Goal: Find contact information: Find contact information

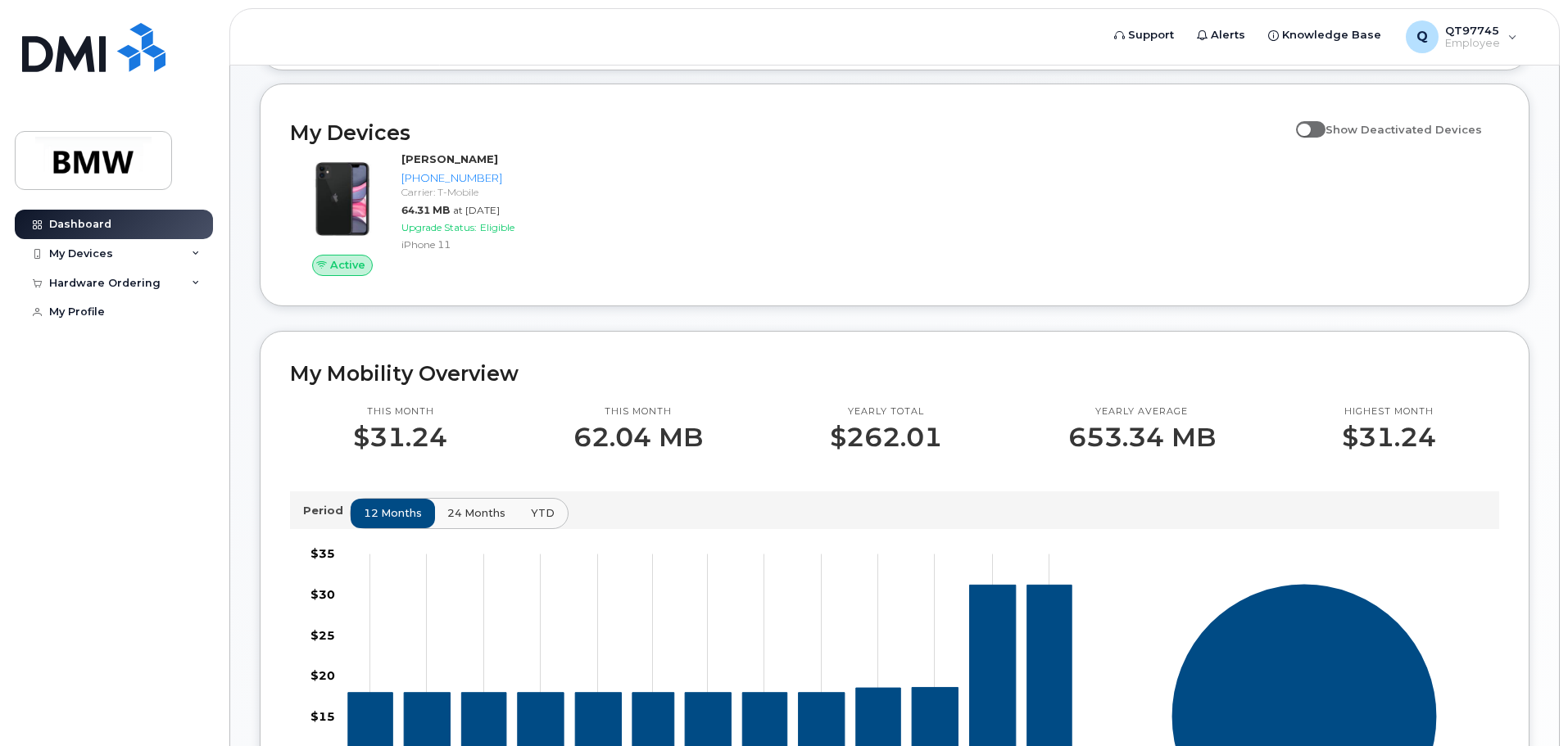
scroll to position [164, 0]
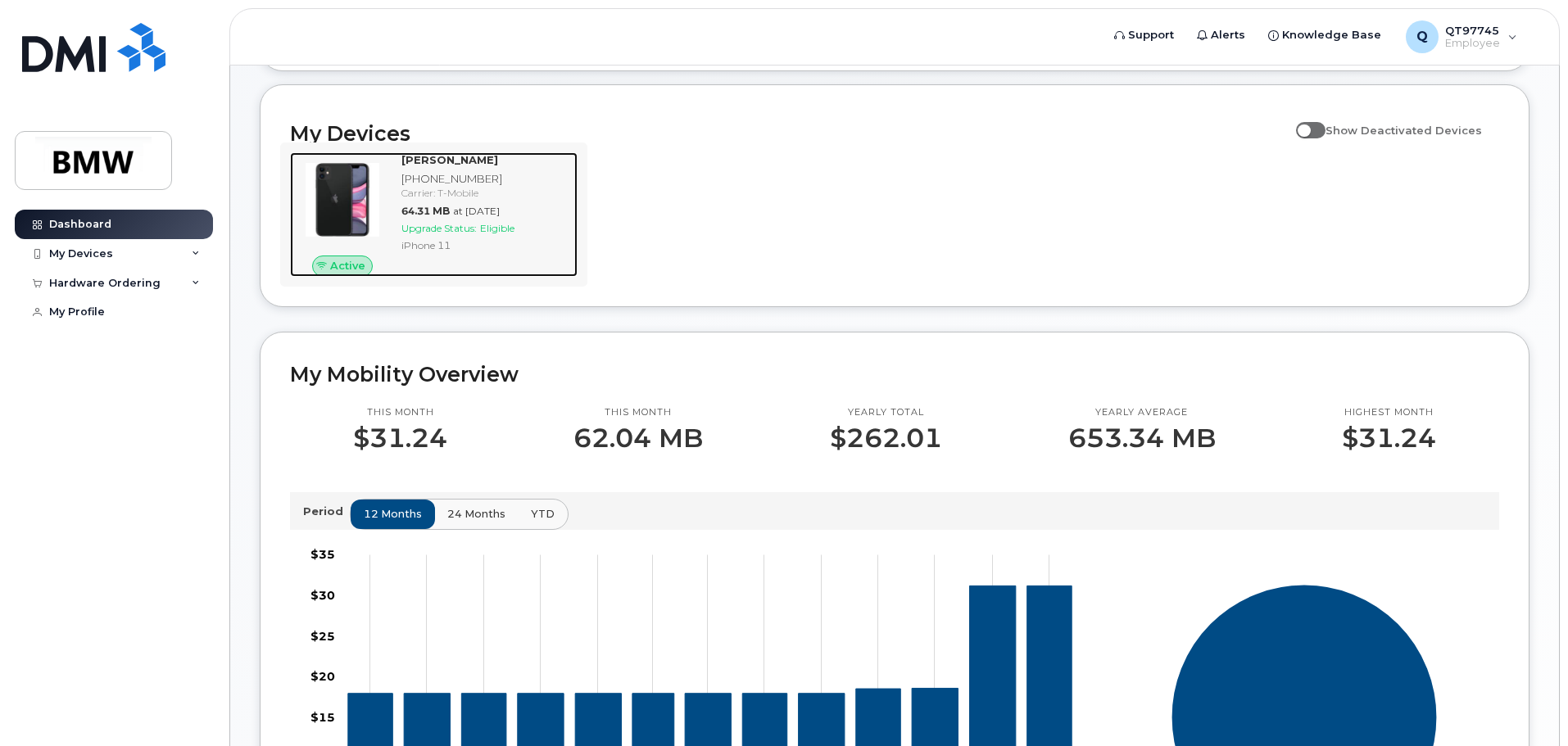
click at [352, 239] on img at bounding box center [342, 199] width 79 height 79
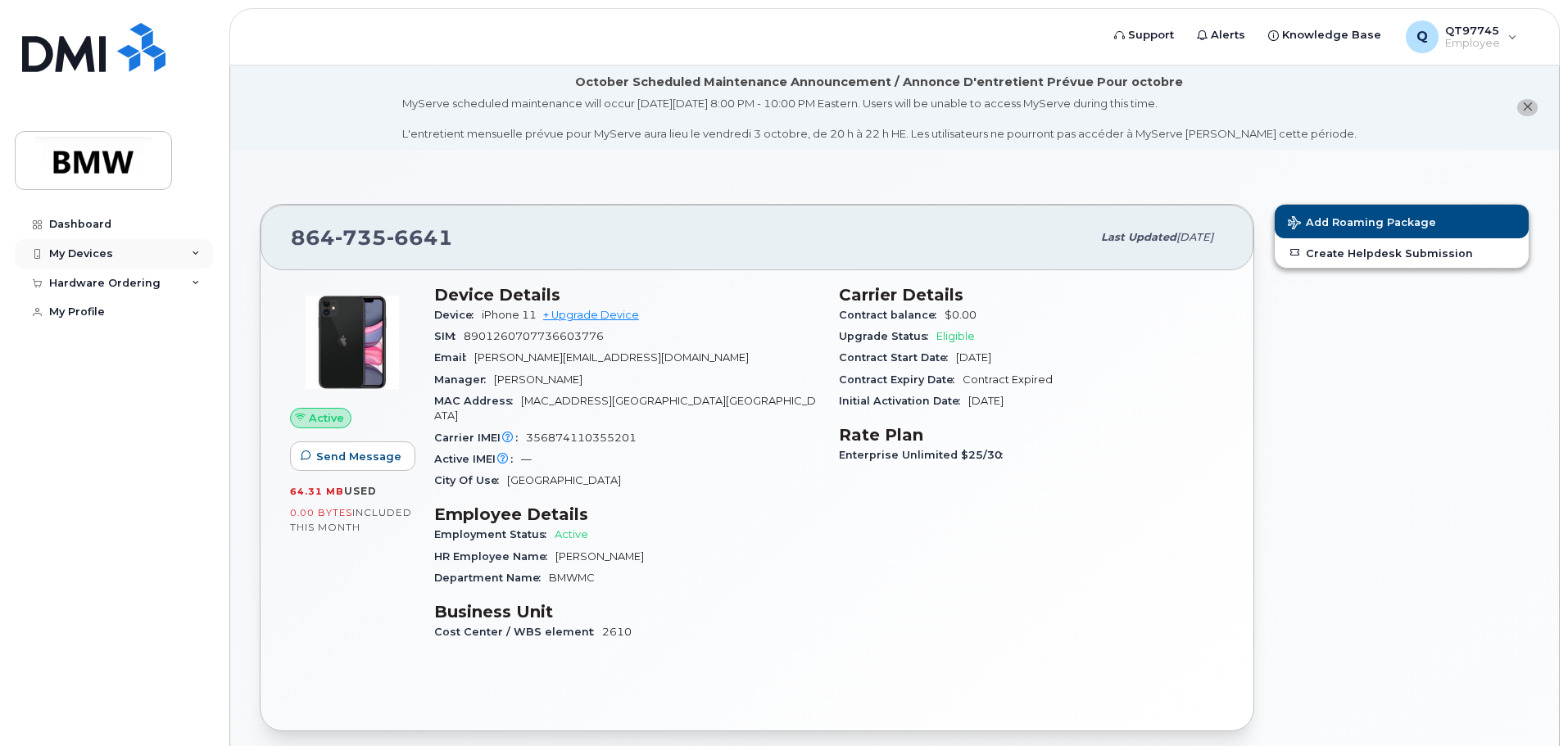
click at [200, 254] on div "My Devices" at bounding box center [113, 253] width 199 height 29
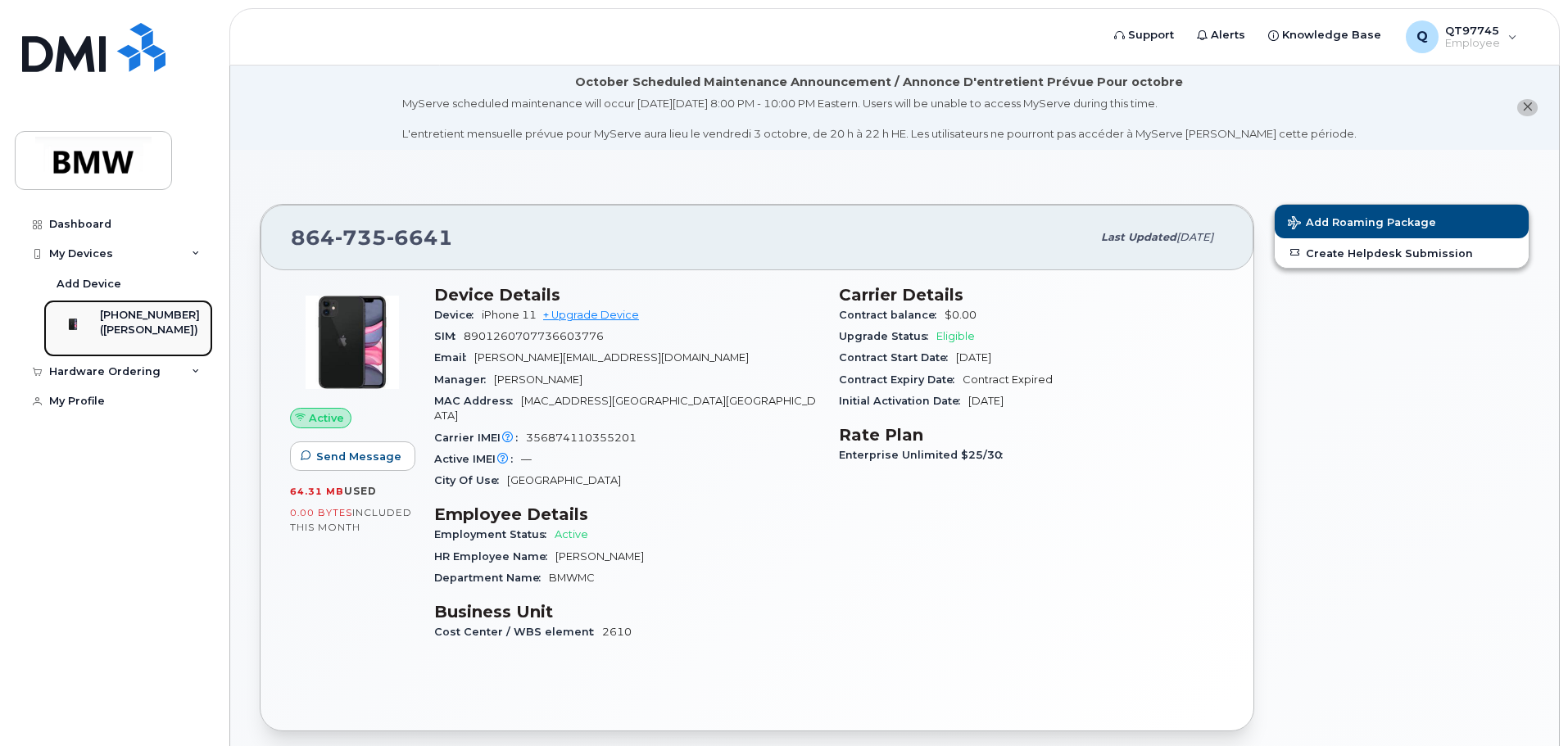
click at [127, 325] on div "([PERSON_NAME])" at bounding box center [149, 330] width 100 height 15
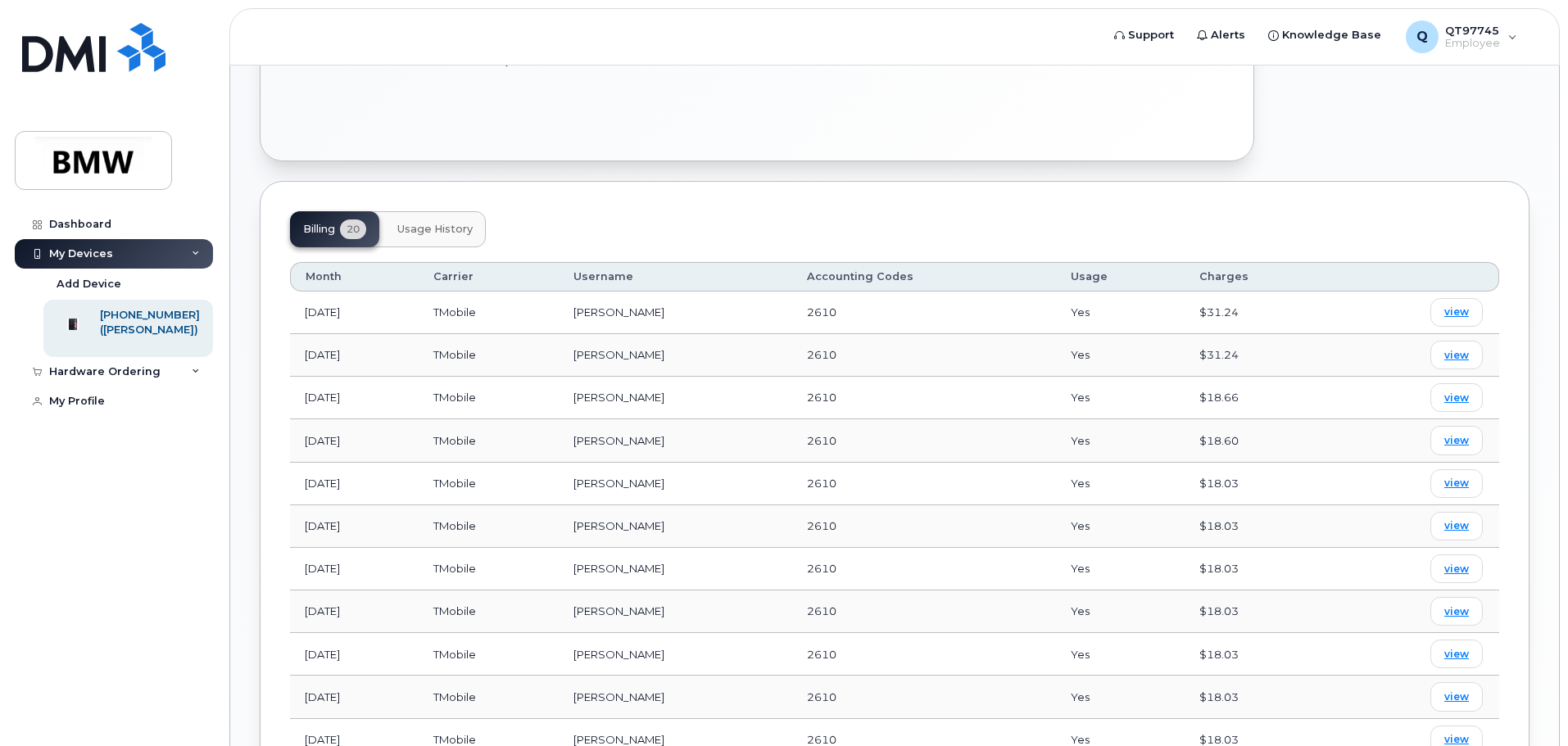
scroll to position [491, 0]
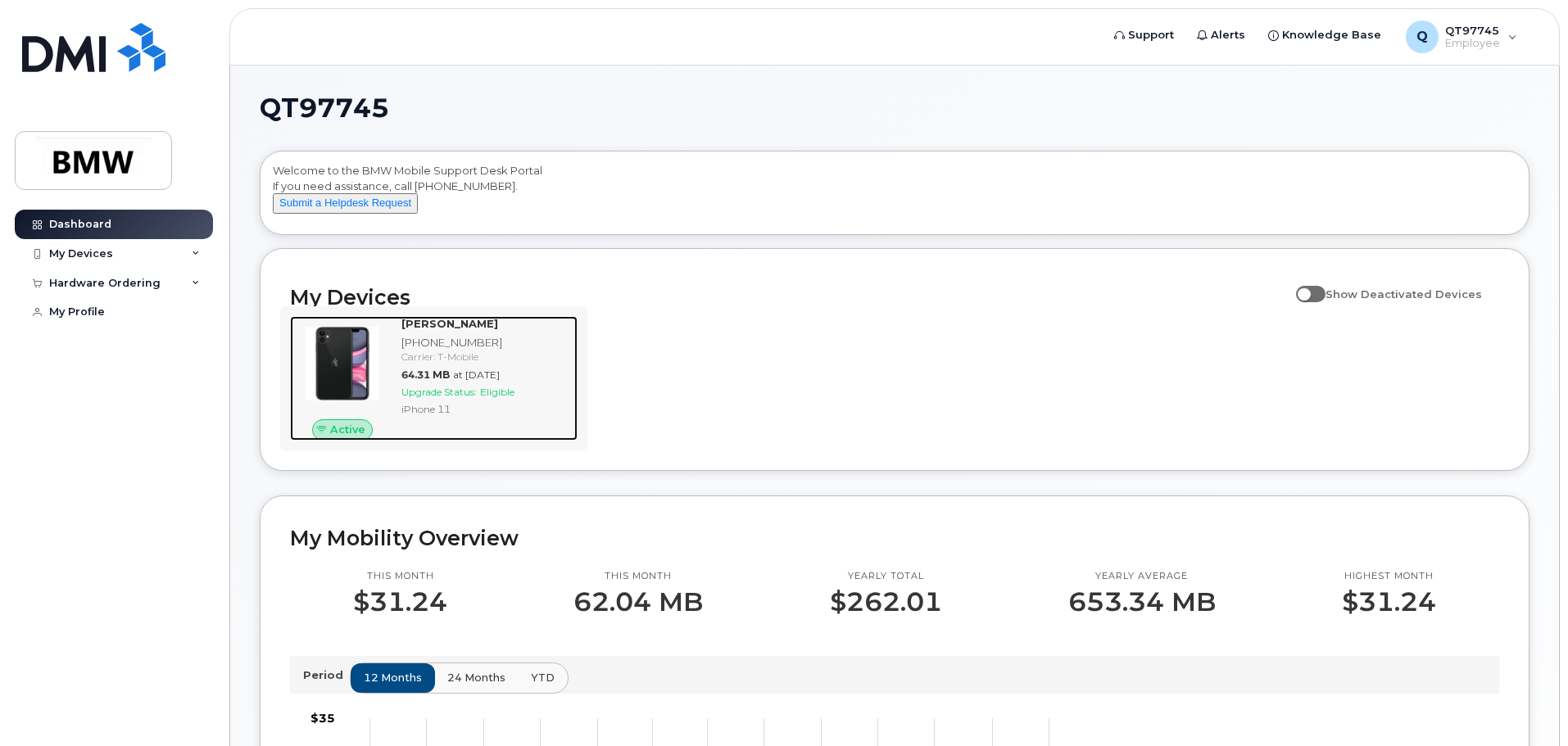
click at [437, 350] on div "[PHONE_NUMBER]" at bounding box center [486, 342] width 169 height 16
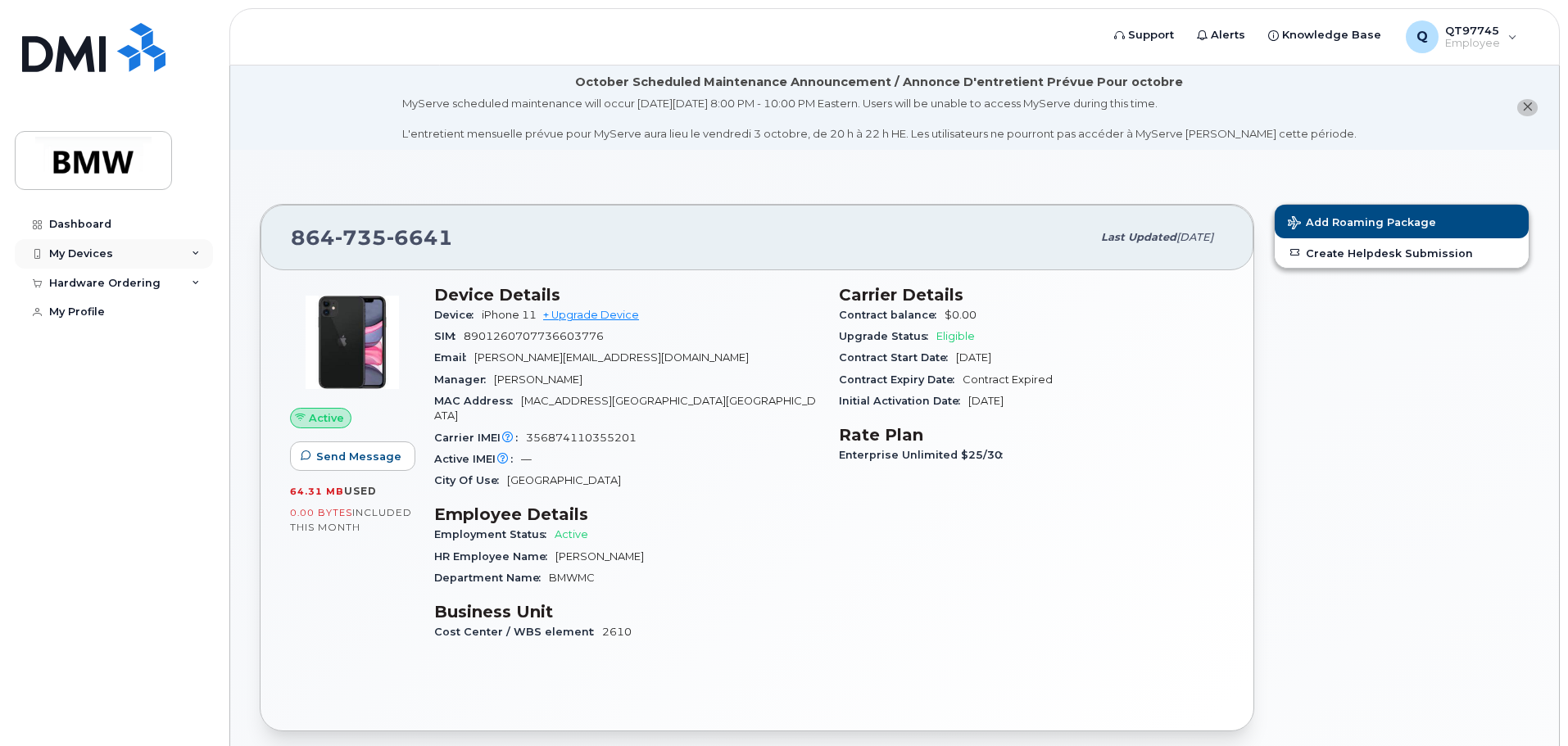
click at [47, 254] on div "My Devices" at bounding box center [113, 253] width 199 height 29
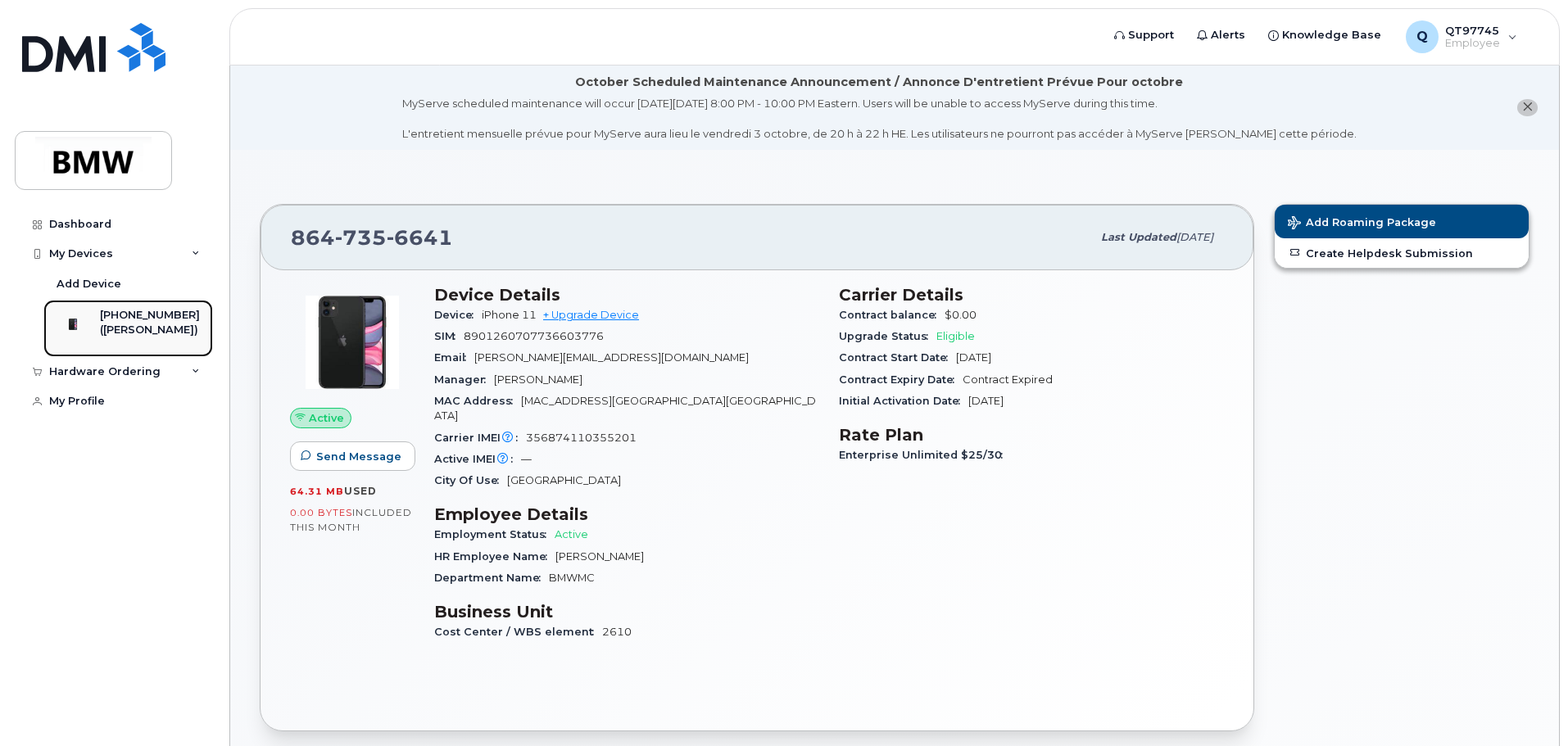
click at [115, 329] on div "([PERSON_NAME])" at bounding box center [149, 330] width 100 height 15
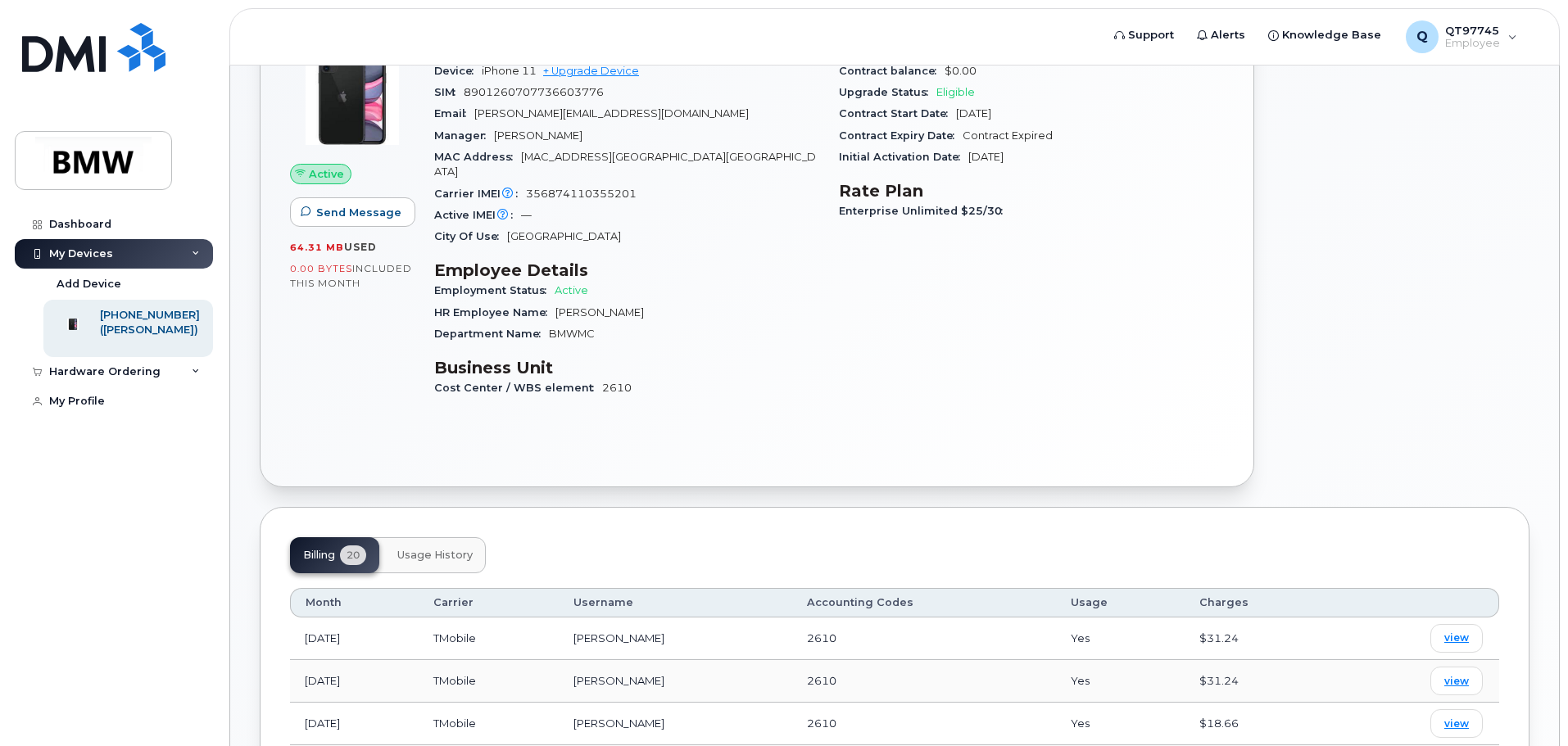
scroll to position [410, 0]
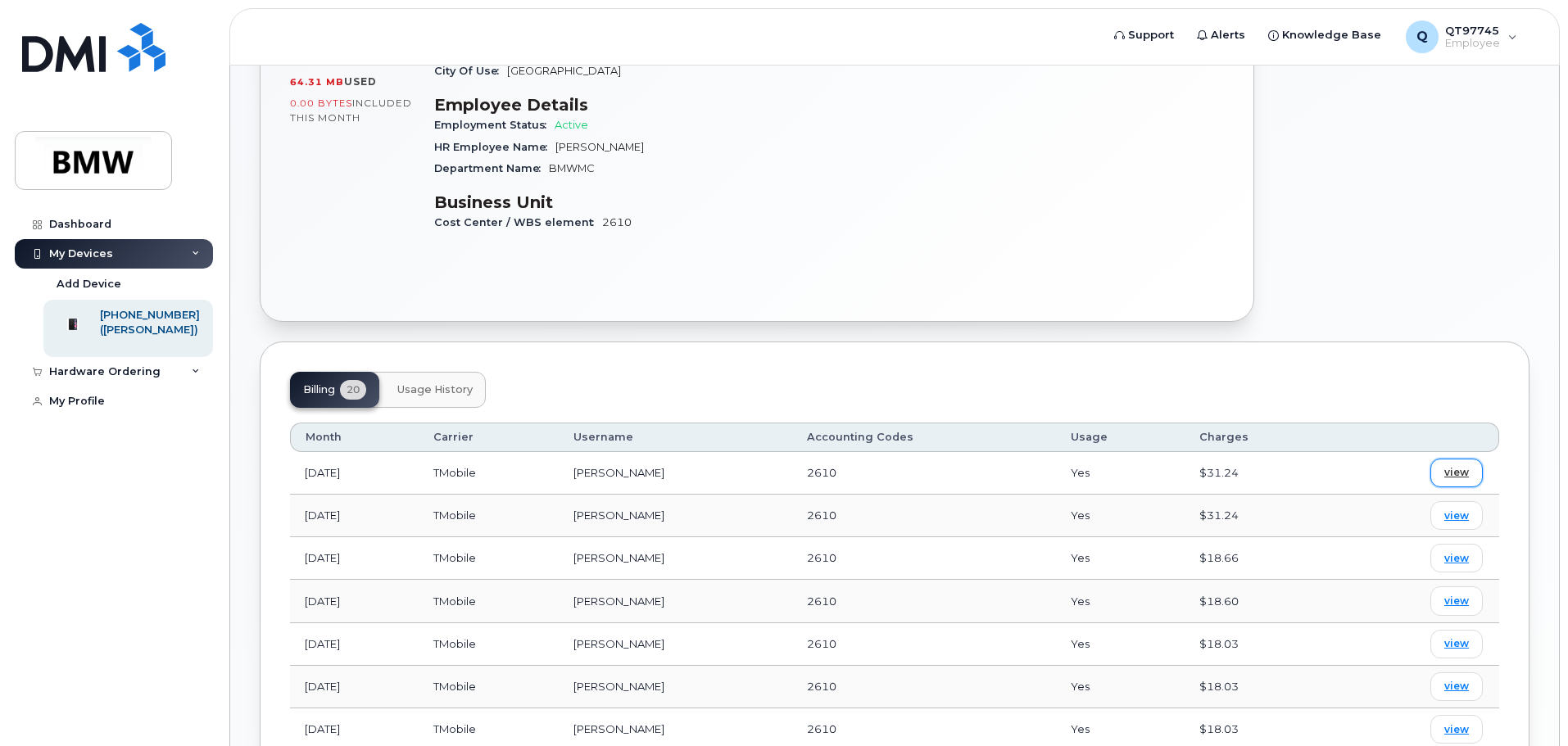
click at [1470, 458] on link "view" at bounding box center [1455, 472] width 52 height 28
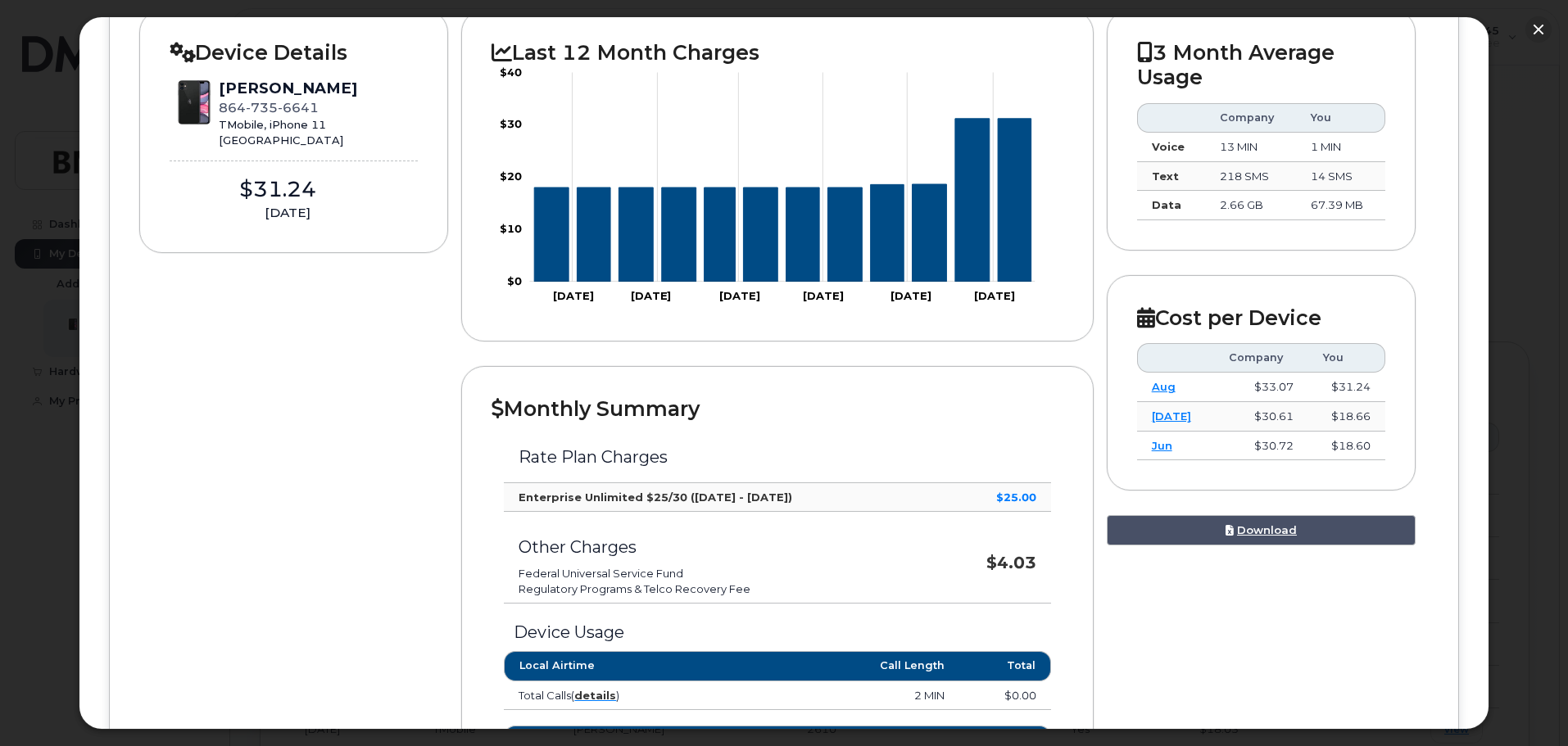
scroll to position [0, 0]
